Goal: Go to known website: Go to known website

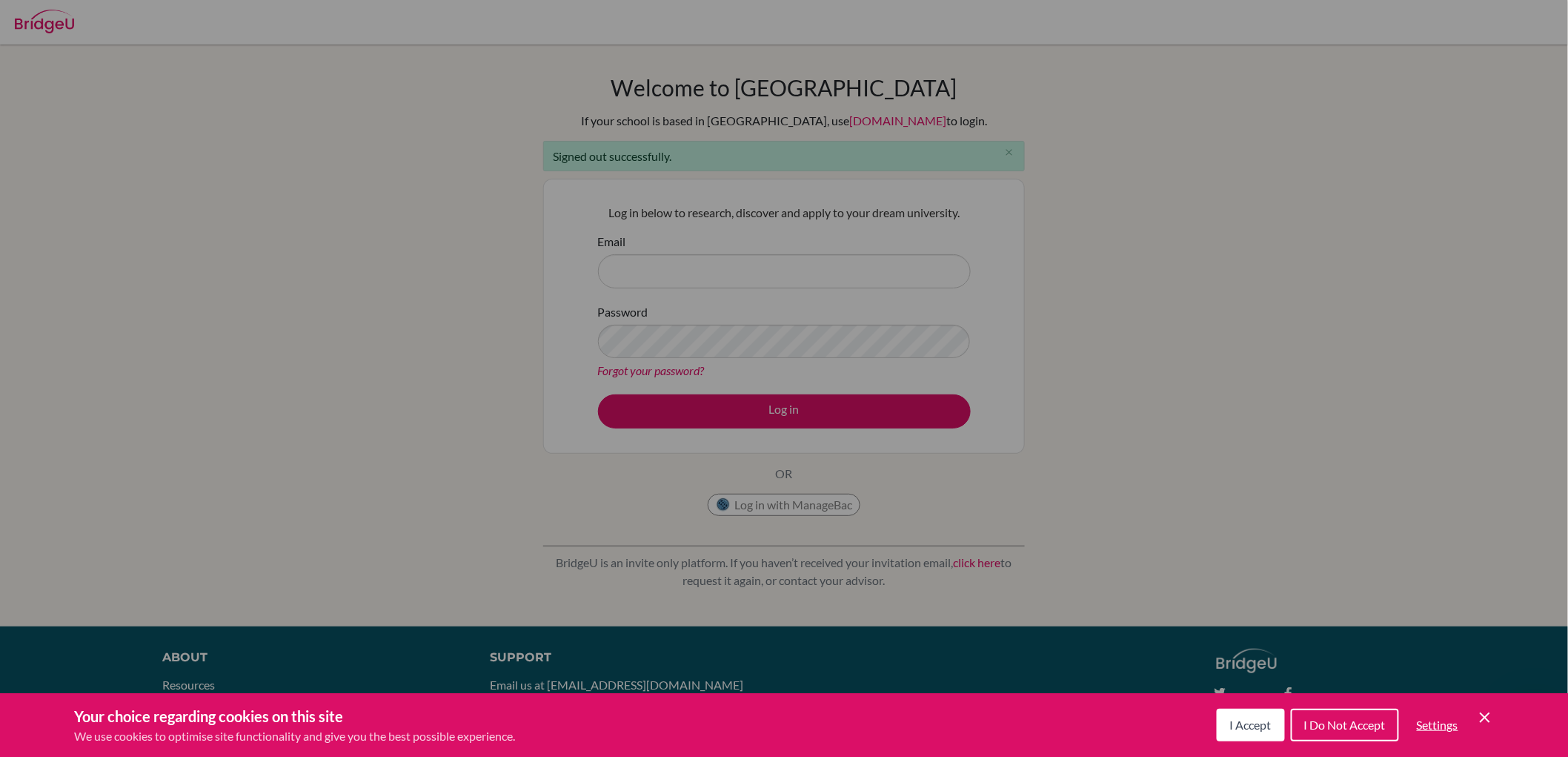
click at [1242, 681] on span "I Accept" at bounding box center [1250, 725] width 41 height 14
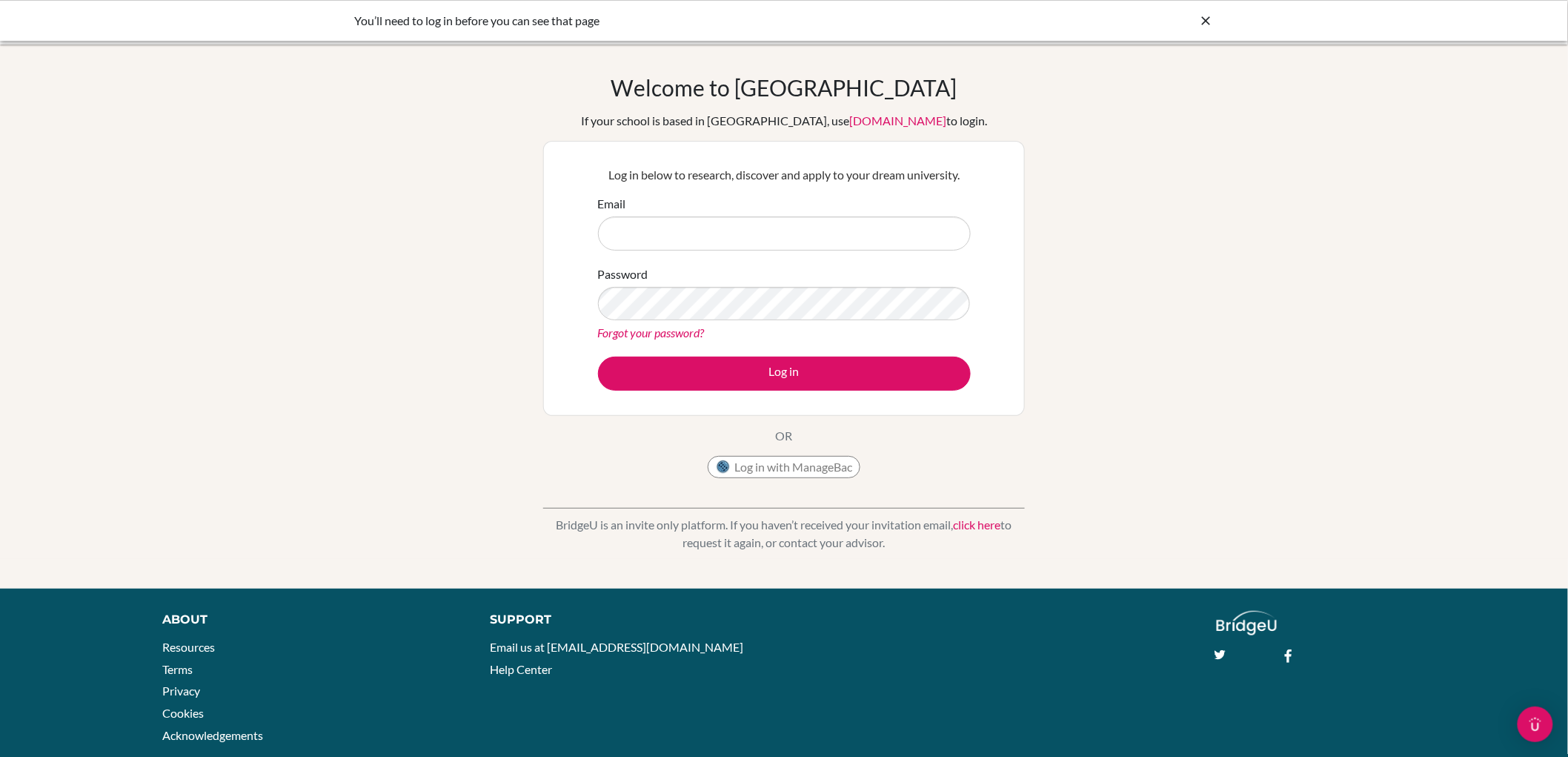
click at [782, 468] on button "Log in with ManageBac" at bounding box center [784, 466] width 153 height 22
click at [780, 463] on button "Log in with ManageBac" at bounding box center [784, 466] width 153 height 22
